Goal: Check status

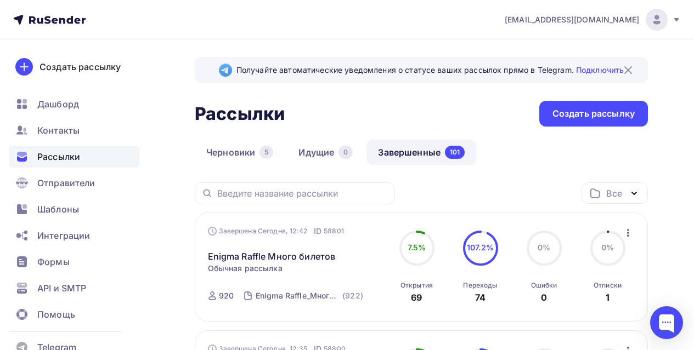
scroll to position [110, 0]
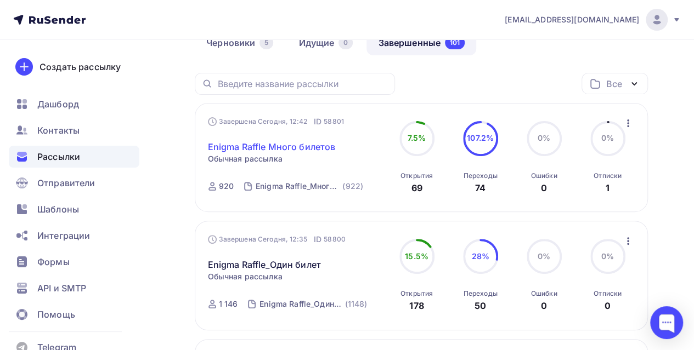
click at [319, 146] on link "Enigma Raffle Много билетов" at bounding box center [272, 146] width 128 height 13
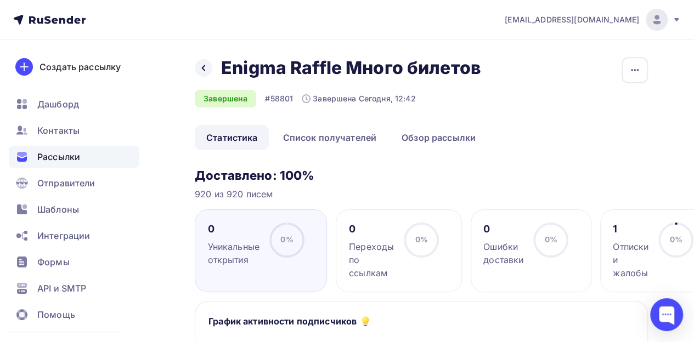
click at [657, 246] on div "0% 0%" at bounding box center [675, 245] width 55 height 44
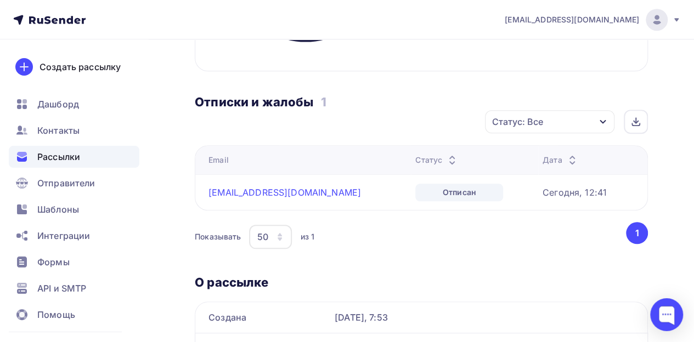
scroll to position [535, 0]
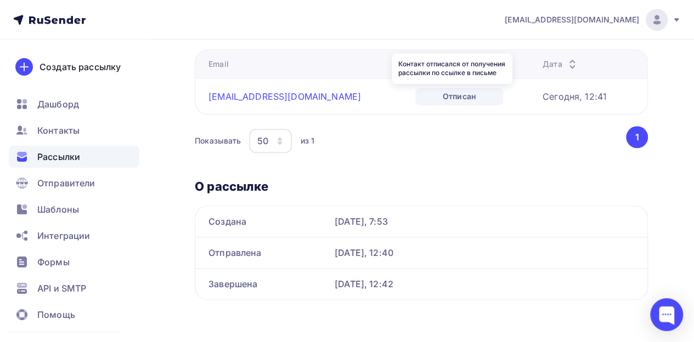
click at [464, 95] on div "Отписан" at bounding box center [459, 97] width 88 height 18
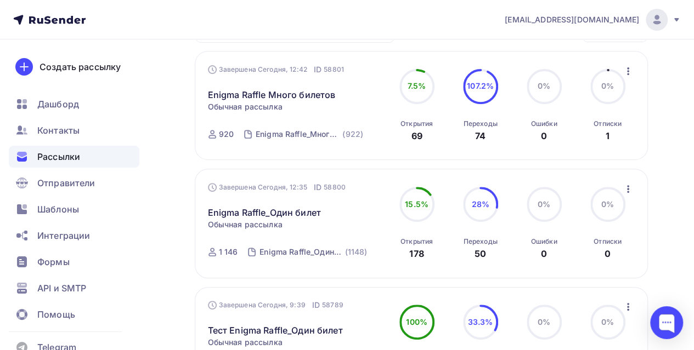
scroll to position [164, 0]
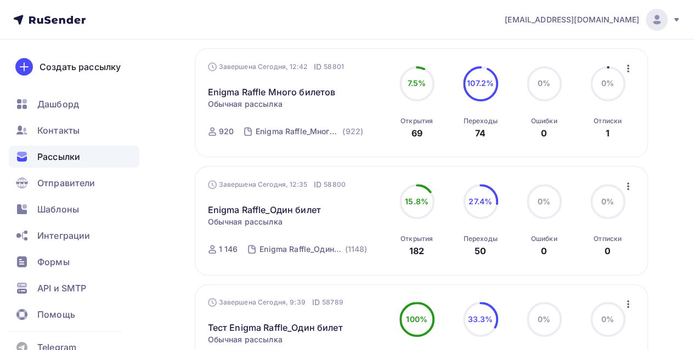
scroll to position [164, 0]
